Goal: Information Seeking & Learning: Learn about a topic

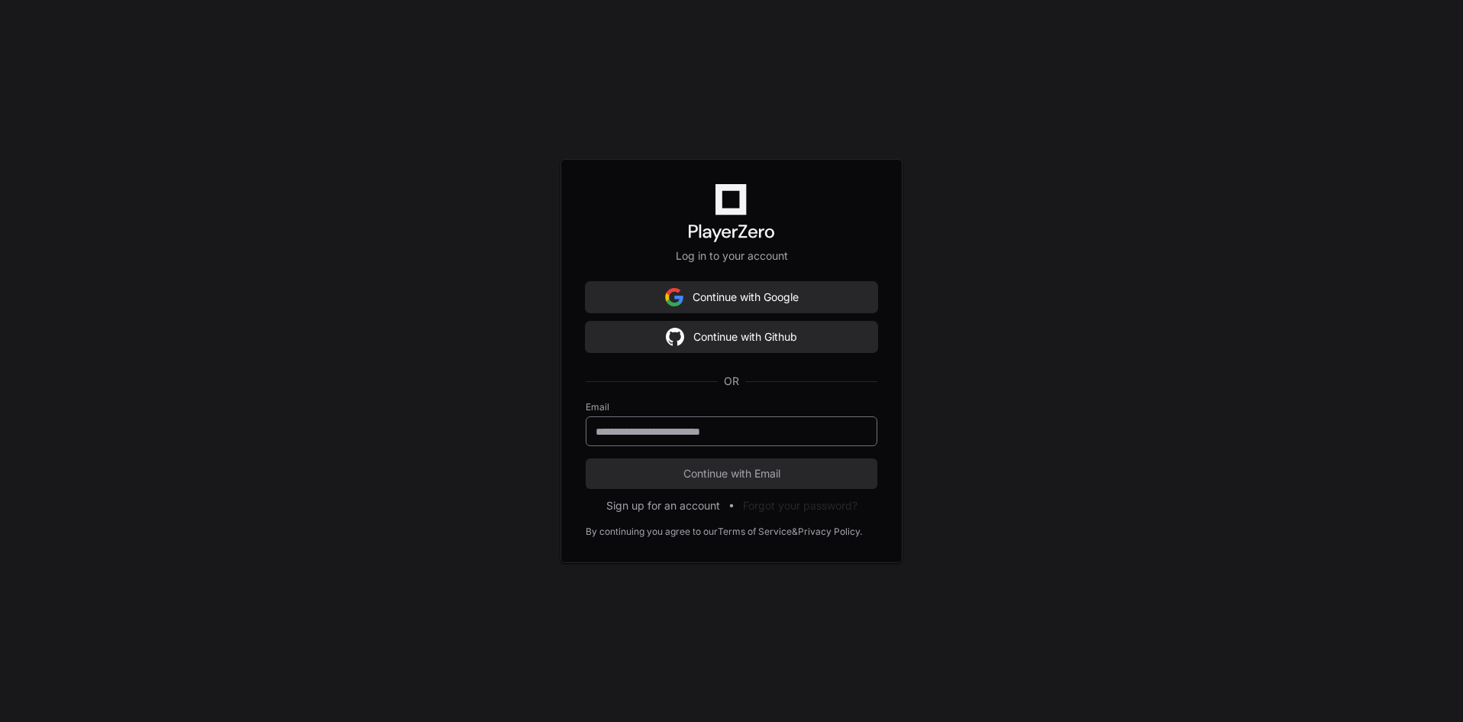
click at [691, 426] on input "email" at bounding box center [732, 431] width 272 height 15
type input "**********"
click at [586, 458] on button "Continue with Email" at bounding box center [732, 473] width 292 height 31
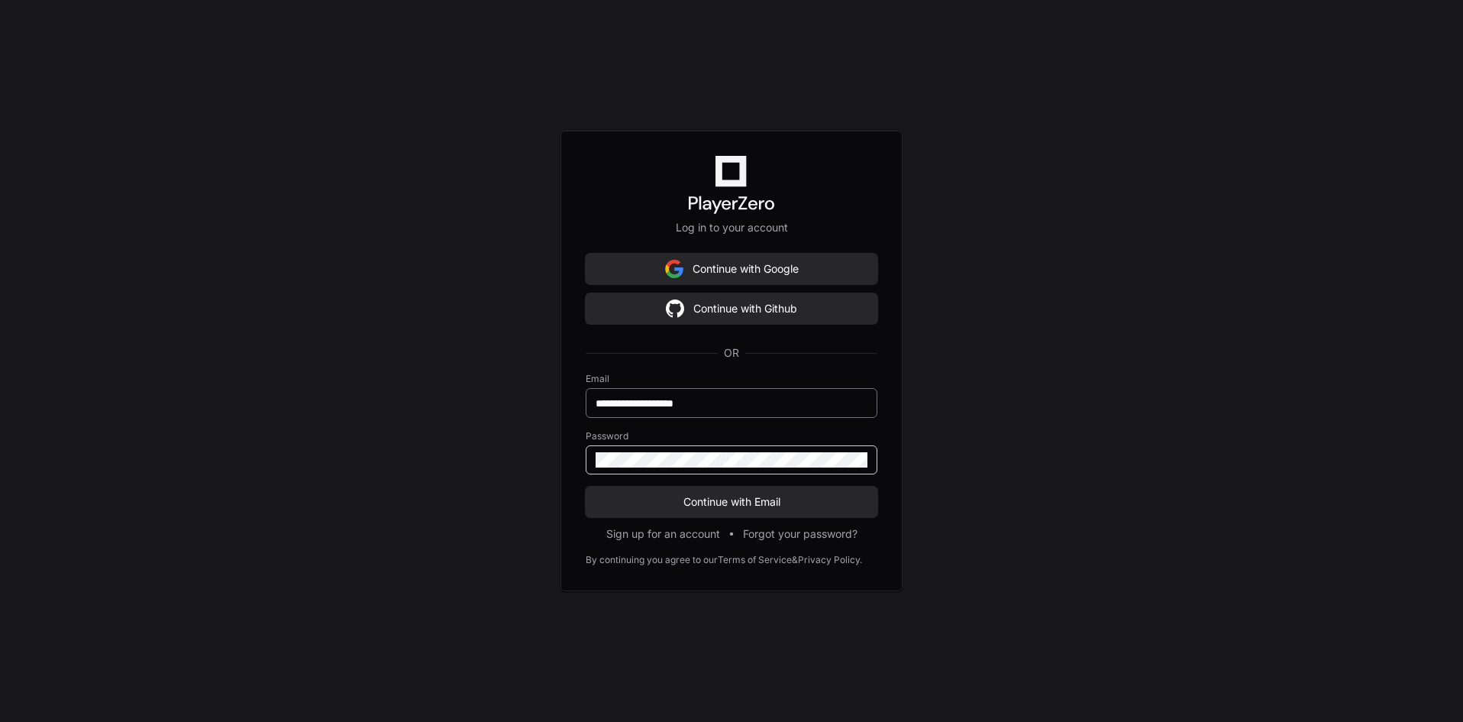
click at [586, 486] on button "Continue with Email" at bounding box center [732, 501] width 292 height 31
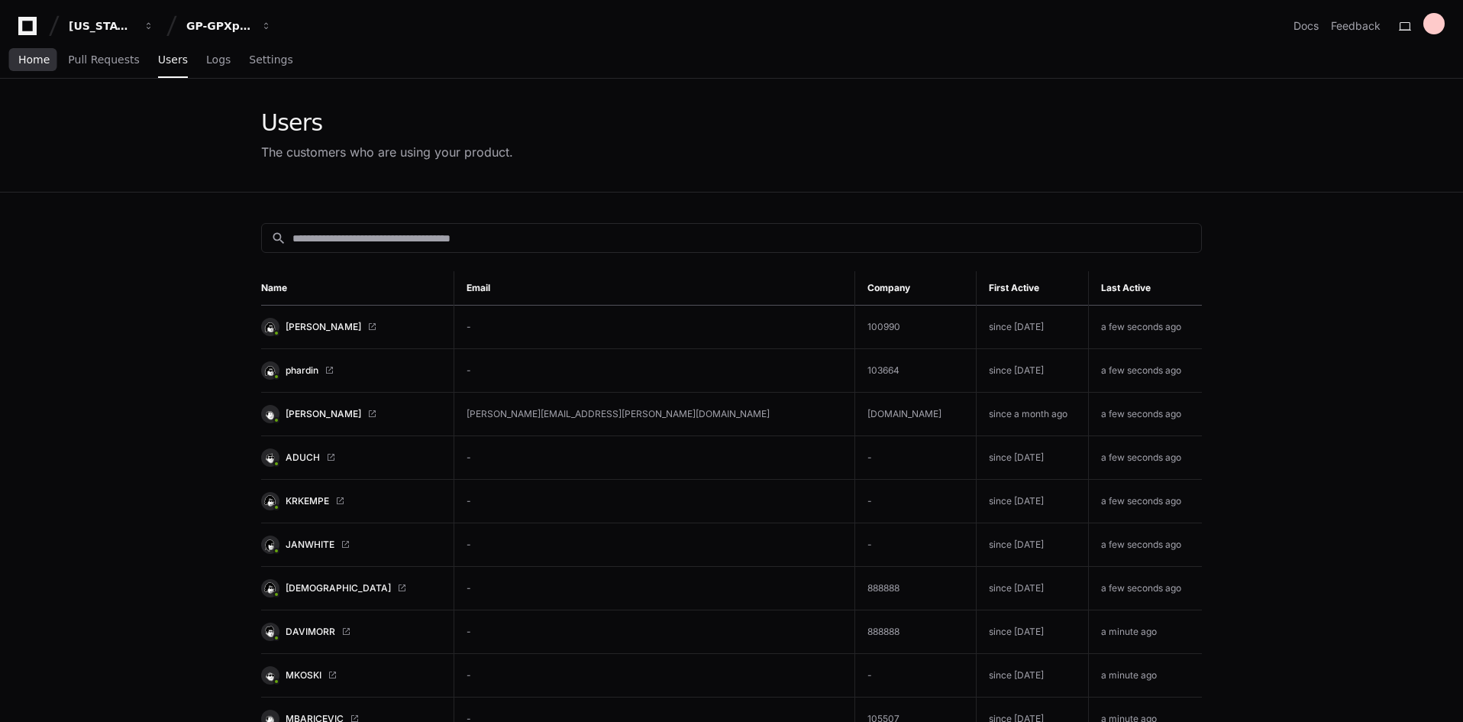
click at [42, 64] on span "Home" at bounding box center [33, 59] width 31 height 9
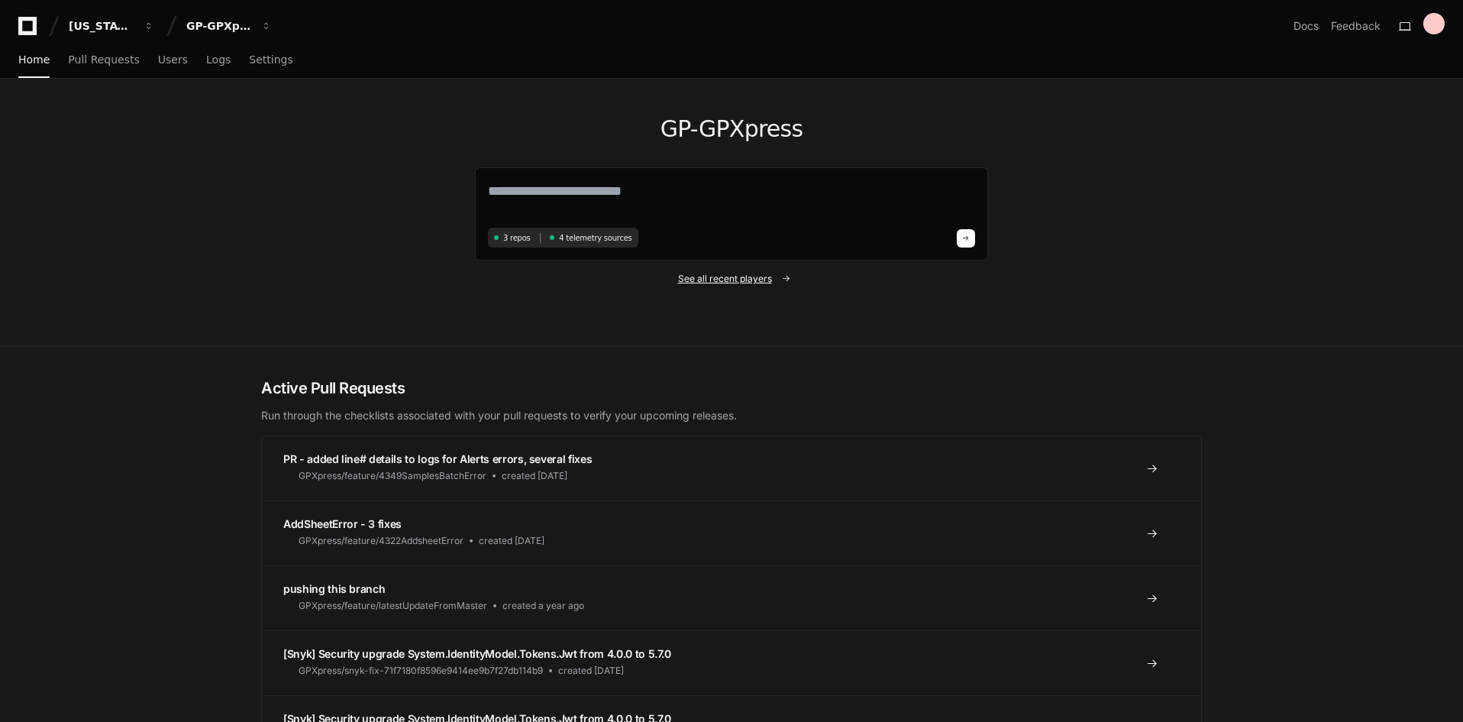
click at [671, 279] on link "See all recent players" at bounding box center [731, 279] width 513 height 12
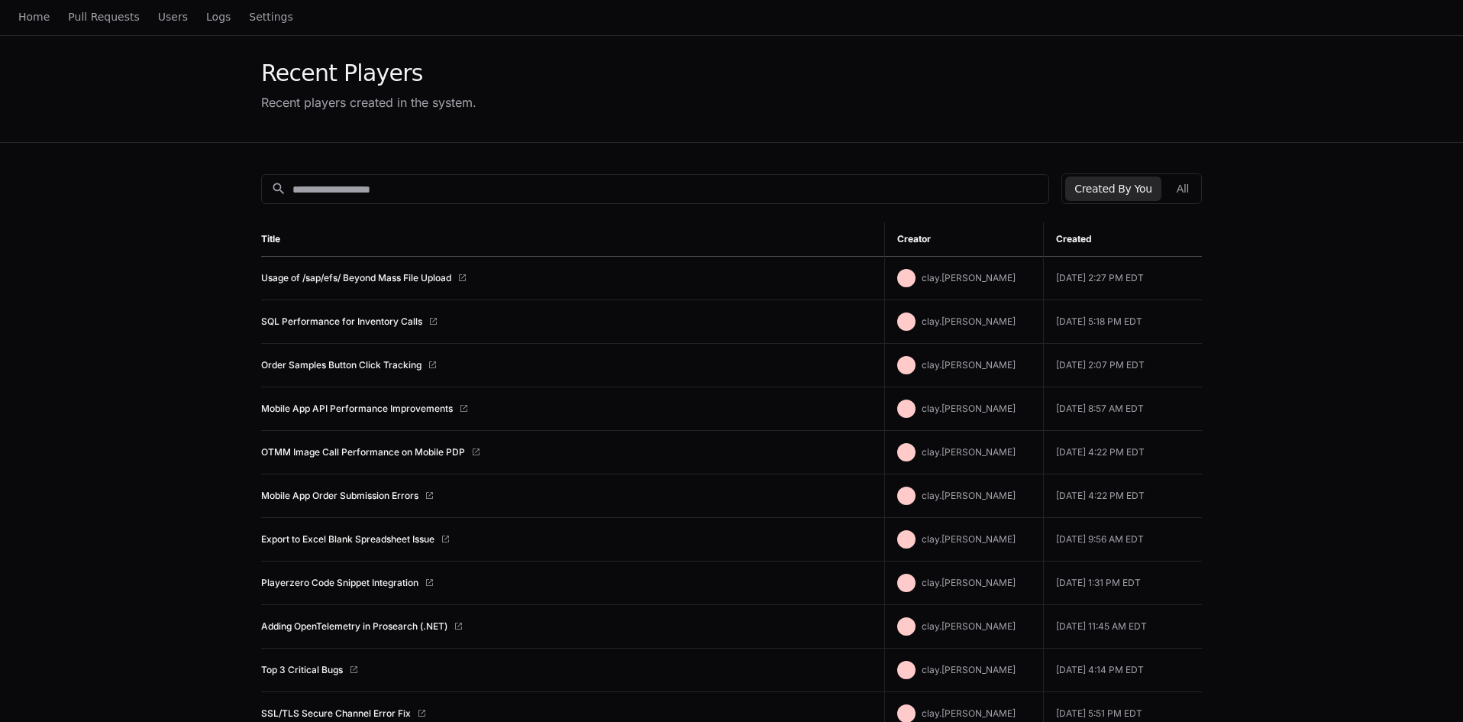
scroll to position [76, 0]
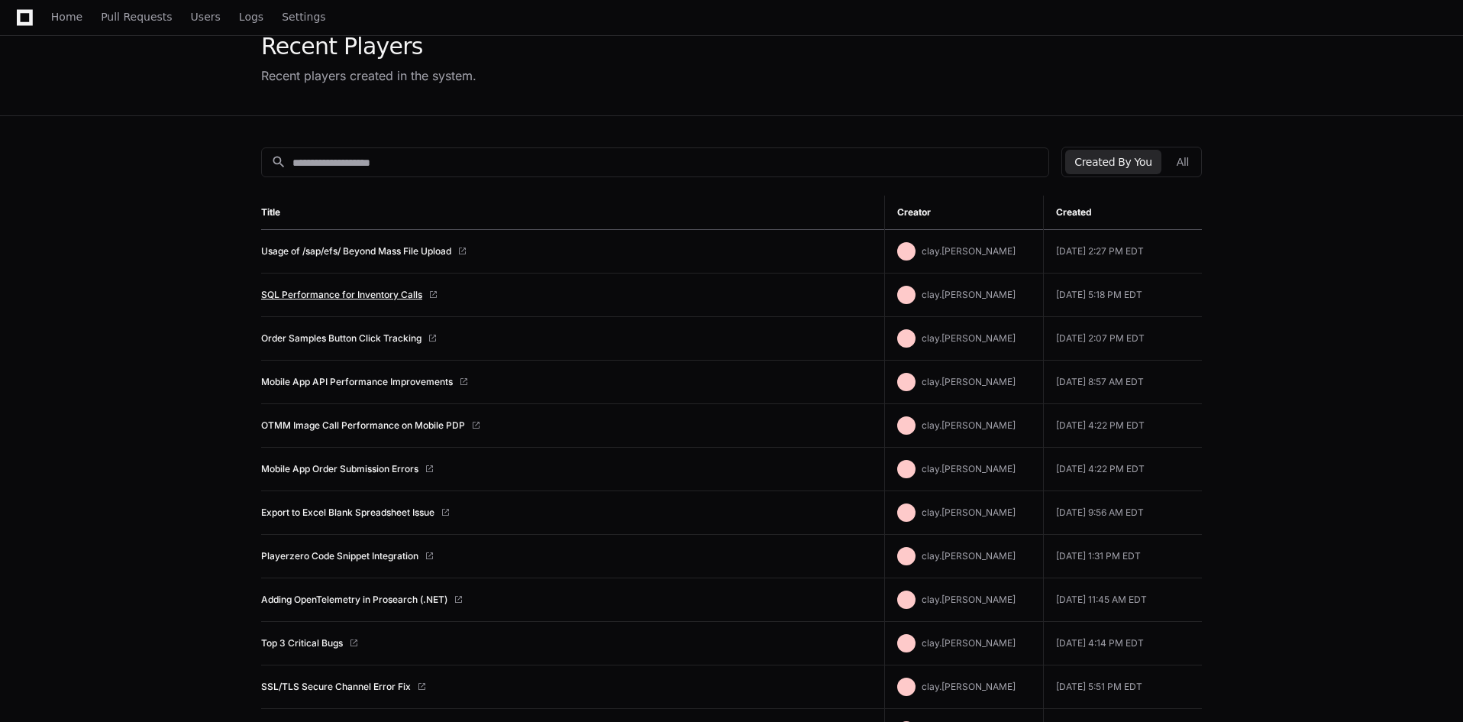
click at [390, 292] on link "SQL Performance for Inventory Calls" at bounding box center [341, 295] width 161 height 12
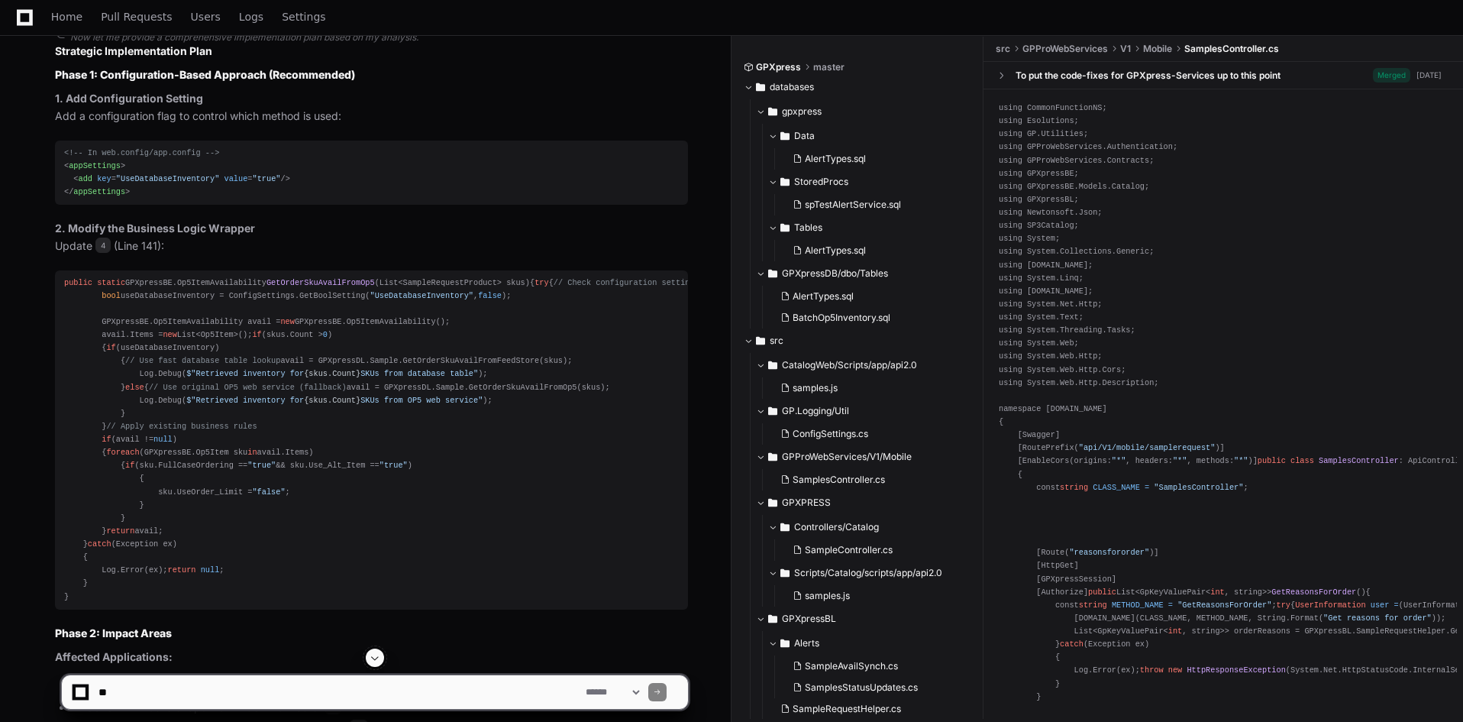
scroll to position [5361, 0]
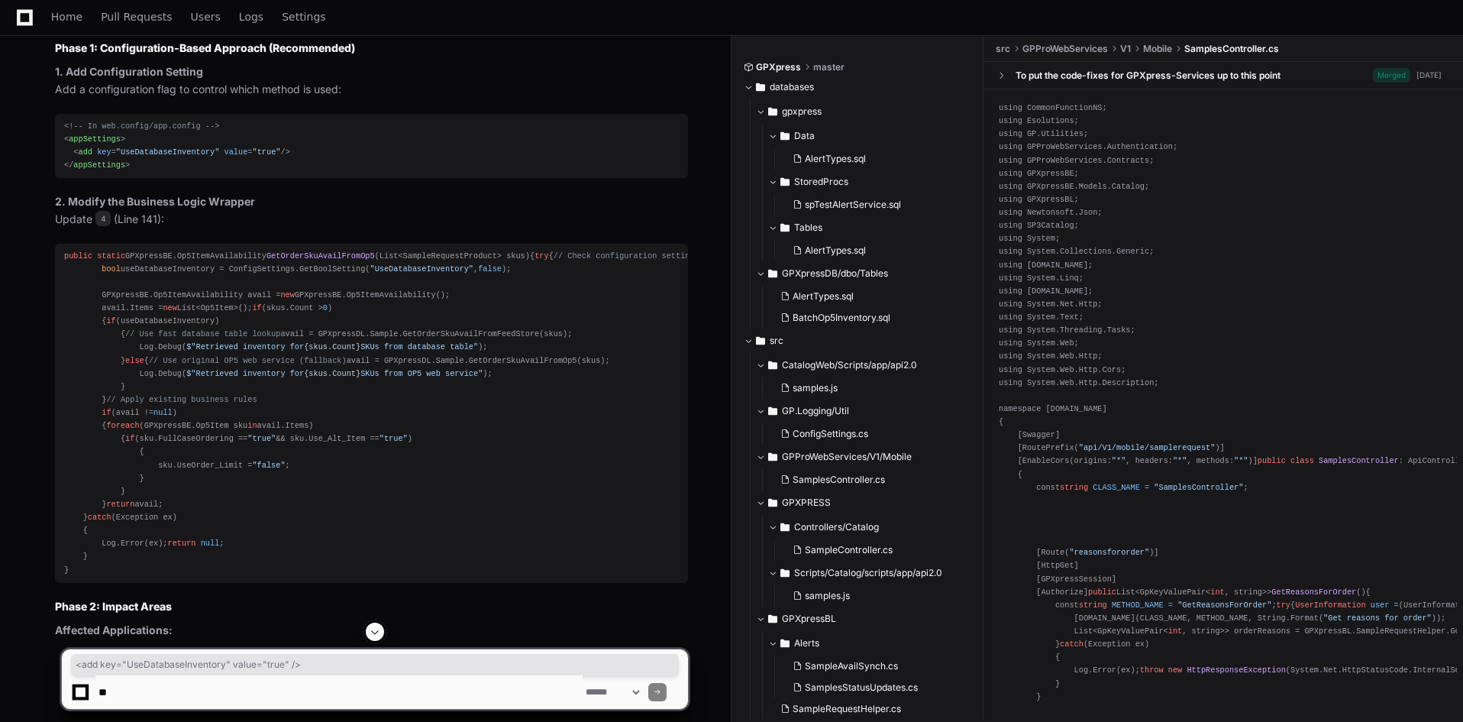
drag, startPoint x: 284, startPoint y: 196, endPoint x: 74, endPoint y: 195, distance: 210.0
click at [74, 173] on div "<!-- In web.config/app.config --> < appSettings > < add key = "UseDatabaseInven…" at bounding box center [371, 146] width 615 height 53
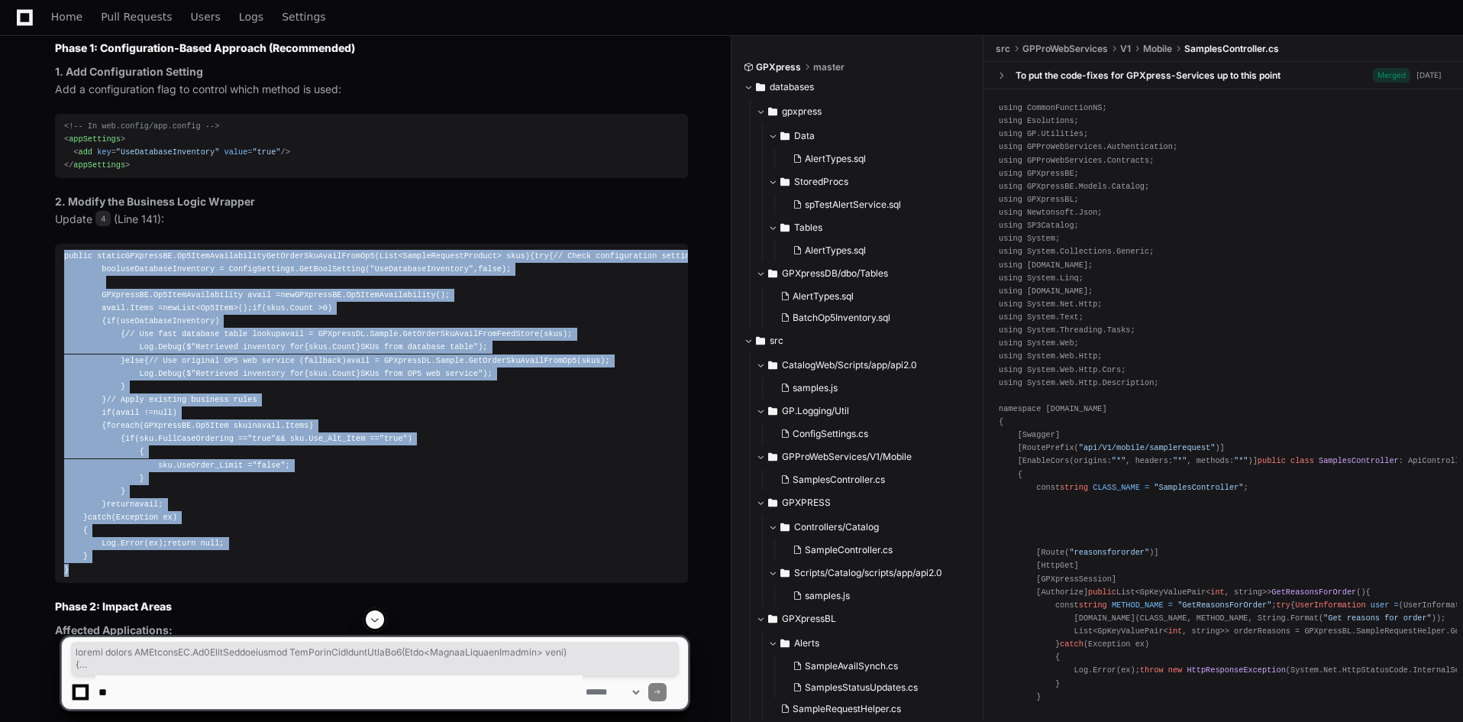
drag, startPoint x: 71, startPoint y: 504, endPoint x: 32, endPoint y: 296, distance: 211.3
copy div "public static GPXpressBE. Op5ItemAvailability GetOrderSkuAvailFromOp5 ( List<Sa…"
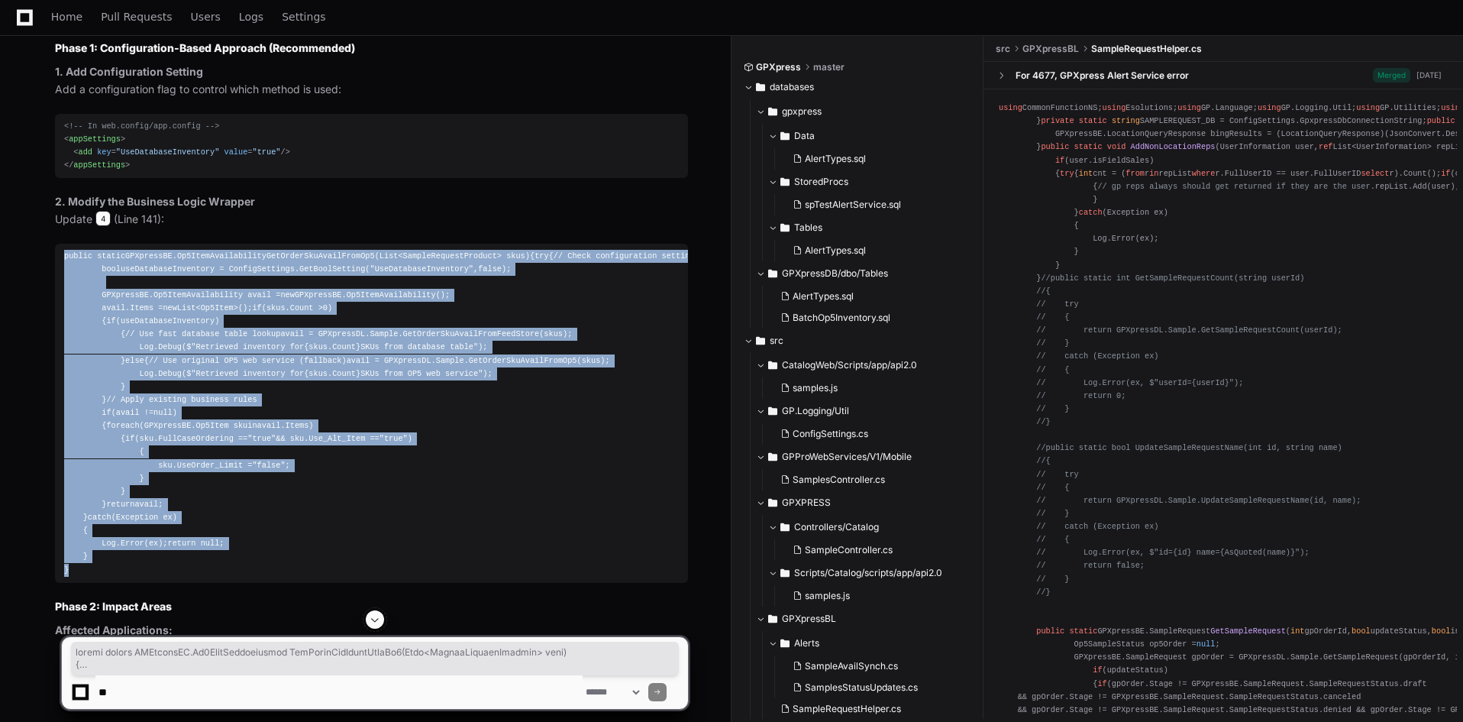
click at [108, 226] on span "4" at bounding box center [102, 218] width 15 height 15
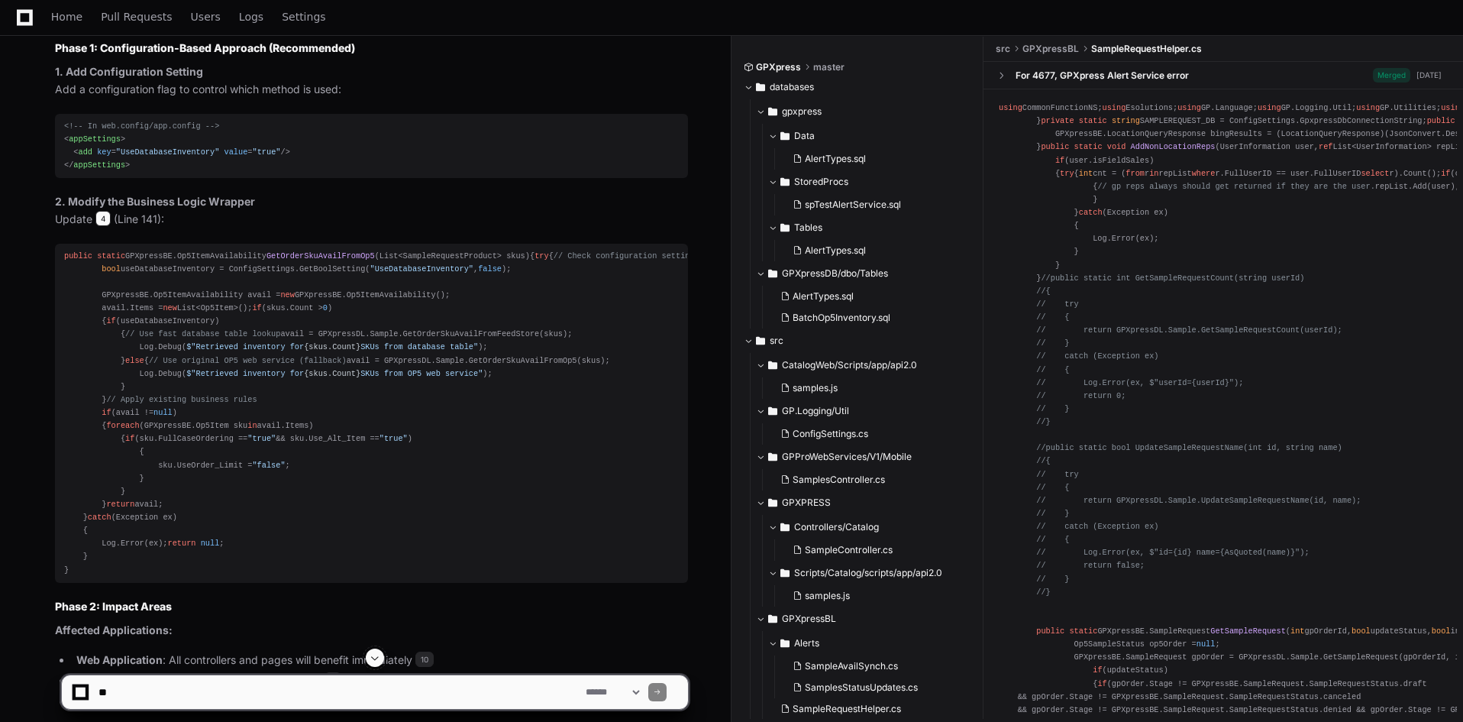
click at [108, 226] on span "4" at bounding box center [102, 218] width 15 height 15
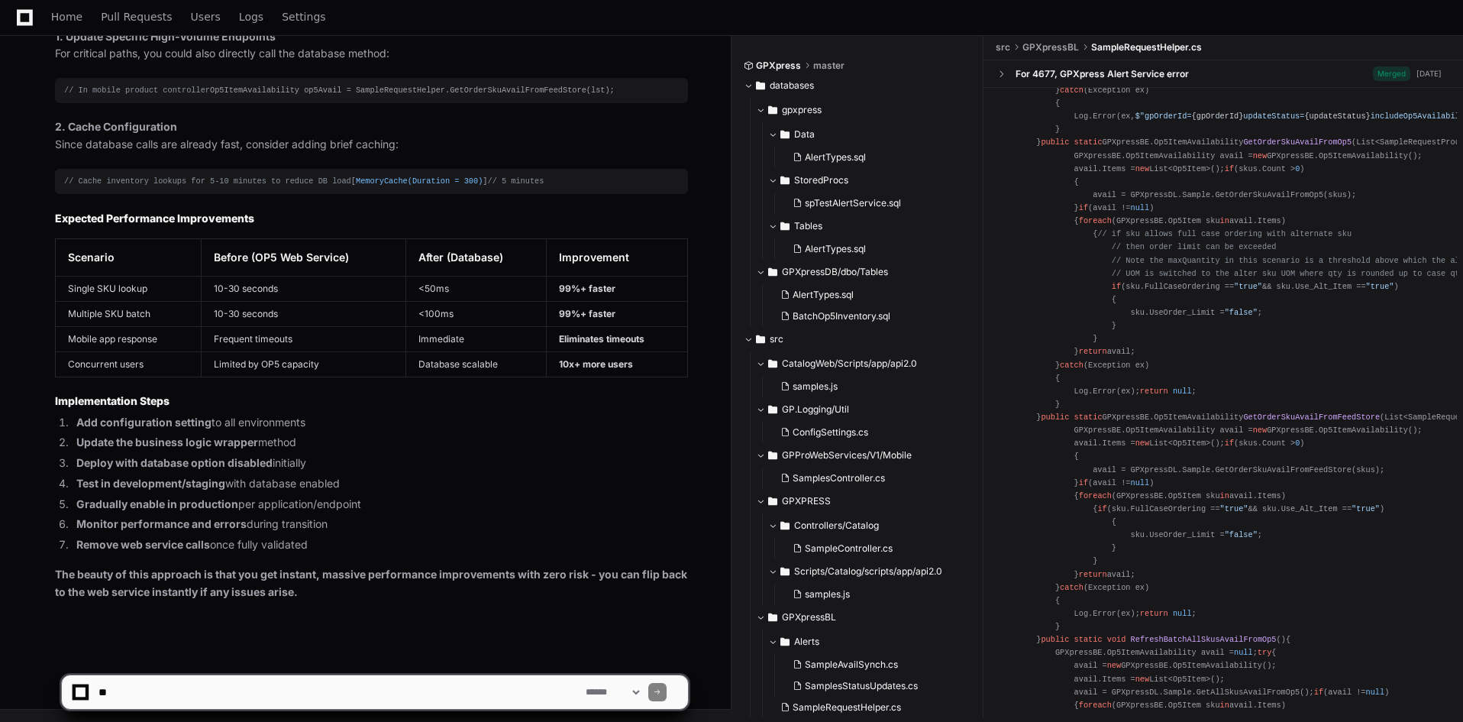
scroll to position [6888, 0]
